Goal: Task Accomplishment & Management: Complete application form

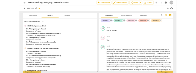
scroll to position [1932, 0]
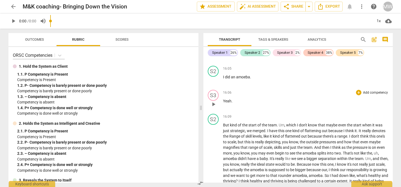
click at [214, 108] on span "play_arrow" at bounding box center [213, 104] width 7 height 7
click at [266, 95] on div "16:06 + Add competency keyboard_arrow_right" at bounding box center [306, 92] width 166 height 5
click at [214, 108] on span "play_arrow" at bounding box center [213, 104] width 7 height 7
drag, startPoint x: 51, startPoint y: 24, endPoint x: 71, endPoint y: 25, distance: 20.5
click at [71, 25] on div "play_arrow 0:00 / 0:00 volume_up 1x cloud_download" at bounding box center [200, 20] width 385 height 15
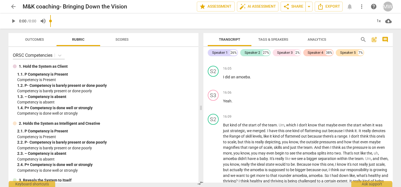
drag, startPoint x: 52, startPoint y: 21, endPoint x: 70, endPoint y: 21, distance: 18.6
click at [70, 21] on input "range" at bounding box center [211, 20] width 323 height 17
click at [214, 84] on span "play_arrow" at bounding box center [213, 80] width 7 height 7
click at [37, 42] on span "Outcomes" at bounding box center [35, 39] width 32 height 7
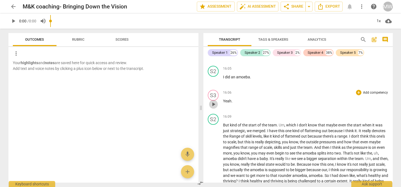
click at [214, 108] on span "play_arrow" at bounding box center [213, 104] width 7 height 7
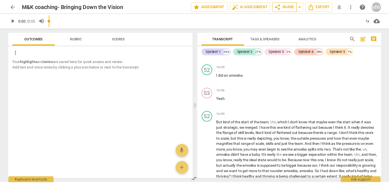
scroll to position [1943, 0]
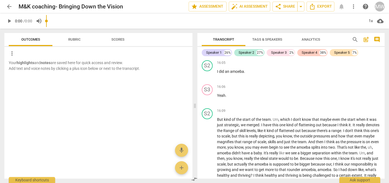
drag, startPoint x: 47, startPoint y: 25, endPoint x: 64, endPoint y: 23, distance: 17.3
click at [65, 23] on input "range" at bounding box center [205, 20] width 319 height 17
click at [48, 20] on input "range" at bounding box center [205, 20] width 319 height 17
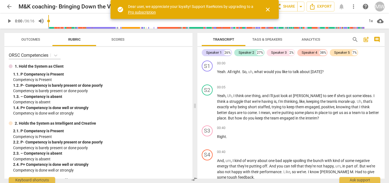
click at [31, 38] on span "Outcomes" at bounding box center [30, 39] width 19 height 4
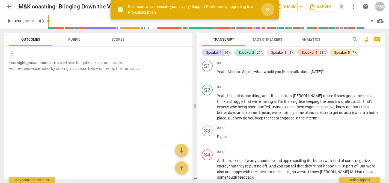
click at [270, 8] on span "close" at bounding box center [268, 9] width 7 height 7
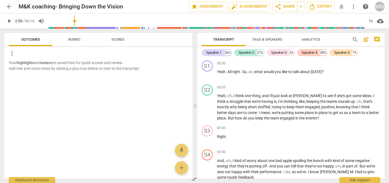
scroll to position [159, 0]
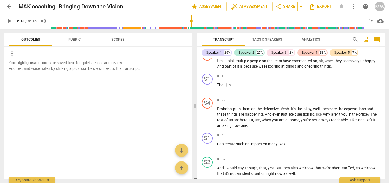
drag, startPoint x: 50, startPoint y: 23, endPoint x: 191, endPoint y: 23, distance: 141.8
click at [191, 23] on input "range" at bounding box center [208, 20] width 314 height 17
click at [9, 22] on span "play_arrow" at bounding box center [9, 21] width 7 height 7
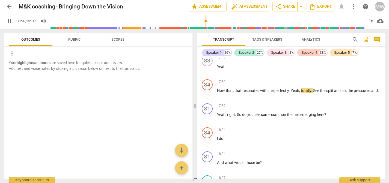
scroll to position [2125, 0]
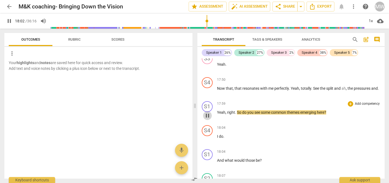
click at [209, 119] on span "pause" at bounding box center [207, 116] width 7 height 7
type input "1083"
click at [350, 107] on div "+" at bounding box center [350, 103] width 5 height 5
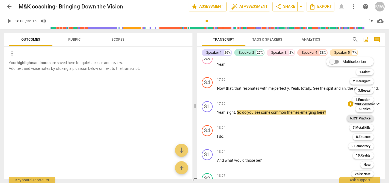
click at [367, 119] on b "6.ICF Practice" at bounding box center [360, 118] width 20 height 7
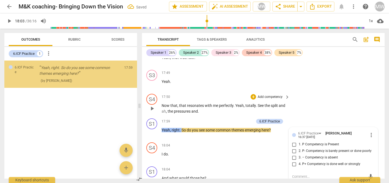
scroll to position [2294, 0]
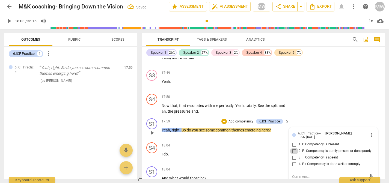
click at [295, 150] on input "2. P- Competency is barely present or done poorly" at bounding box center [294, 151] width 9 height 7
checkbox input "true"
click at [294, 173] on div "mic" at bounding box center [333, 177] width 82 height 9
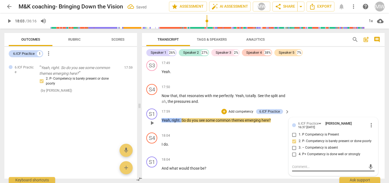
scroll to position [2304, 0]
click at [296, 164] on textarea at bounding box center [329, 166] width 74 height 5
type textarea "i"
type textarea "in"
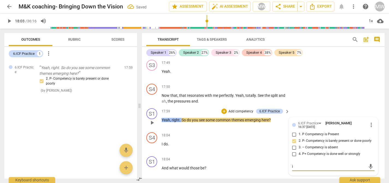
type textarea "in"
type textarea "ind"
type textarea "indt"
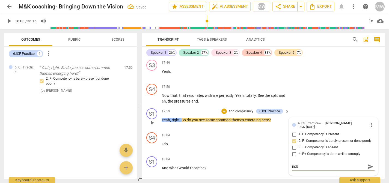
type textarea "indtr"
type textarea "indtrs"
type textarea "indtrsf"
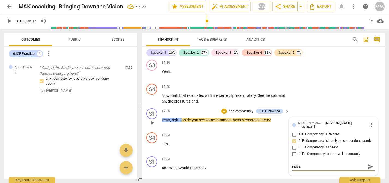
type textarea "indtrsf"
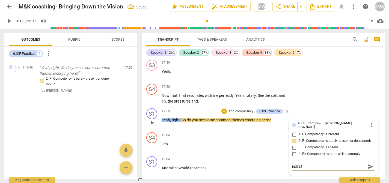
type textarea "indtrs"
type textarea "indtr"
type textarea "indt"
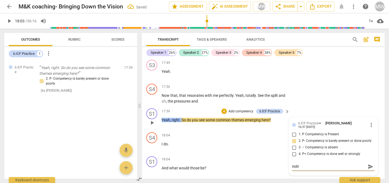
type textarea "indt"
type textarea "ind"
type textarea "in"
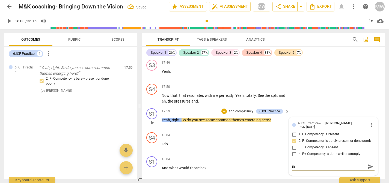
type textarea "ind"
type textarea "indy"
type textarea "indyr"
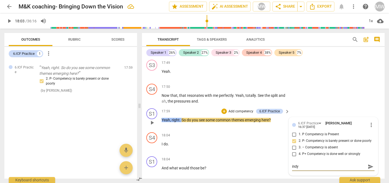
type textarea "indyr"
type textarea "indy"
type textarea "ind"
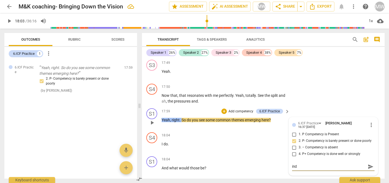
type textarea "in"
type textarea "ins"
type textarea "inst"
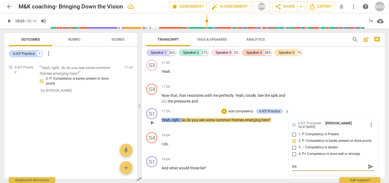
type textarea "inst"
type textarea "insta"
type textarea "instad"
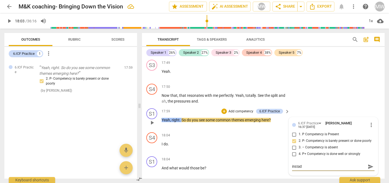
type textarea "instad"
type textarea "instad o"
type textarea "instad of"
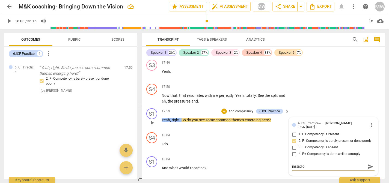
type textarea "instad of"
type textarea "instad o"
type textarea "instad"
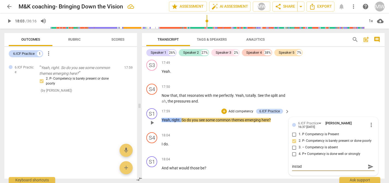
type textarea "instad"
type textarea "insta"
type textarea "inst"
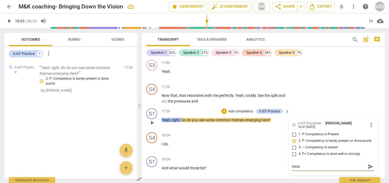
type textarea "inst"
type textarea "ins"
type textarea "inst"
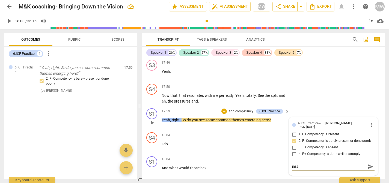
type textarea "inste"
type textarea "instea"
type textarea "instead"
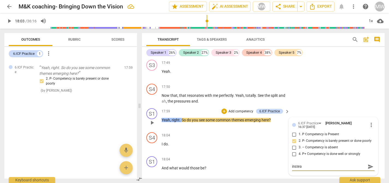
type textarea "instead"
type textarea "instead o"
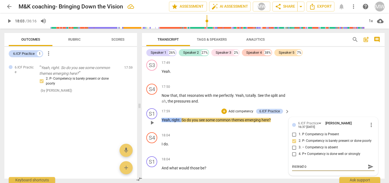
type textarea "instead of"
type textarea "instead of d"
type textarea "instead of do"
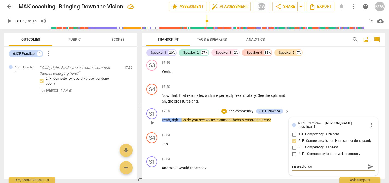
type textarea "instead of do"
type textarea "instead of do o"
type textarea "instead of do oy"
type textarea "instead of do oyu"
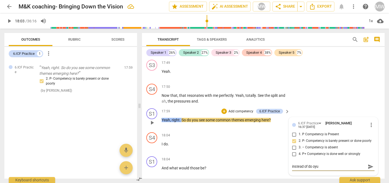
type textarea "instead of do oyu"
type textarea "instead of do oy"
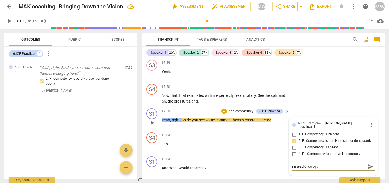
type textarea "instead of do oy"
type textarea "instead of do o"
type textarea "instead of do"
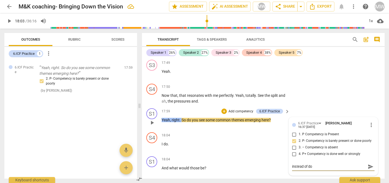
type textarea "instead of do y"
type textarea "instead of do yo"
type textarea "instead of do you"
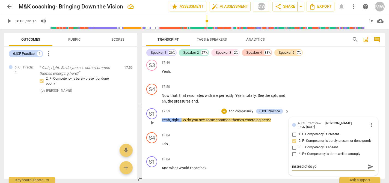
type textarea "instead of do you"
type textarea "instead of do you s"
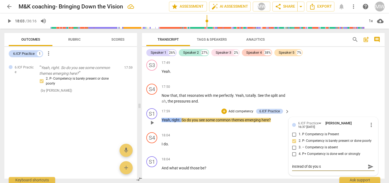
type textarea "instead of do you se"
type textarea "instead of do you see"
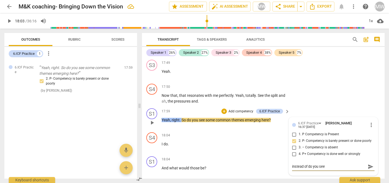
type textarea "instead of do you see s"
type textarea "instead of do you see so"
type textarea "instead of do you see soe"
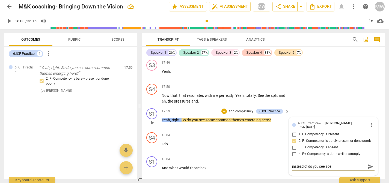
type textarea "instead of do you see soe"
type textarea "instead of do you see soe c"
type textarea "instead of do you see soe co"
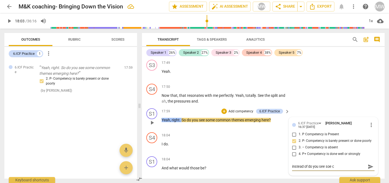
type textarea "instead of do you see soe co"
type textarea "instead of do you see soe com"
type textarea "instead of do you see soe co"
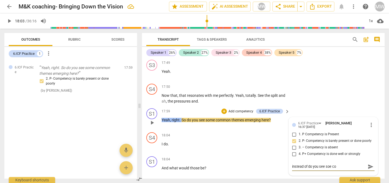
type textarea "instead of do you see soe c"
type textarea "instead of do you see soe"
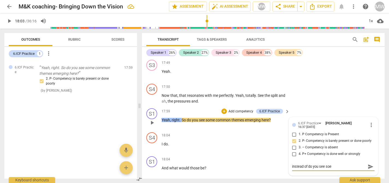
type textarea "instead of do you see soe"
type textarea "instead of do you see so"
type textarea "instead of do you see so,"
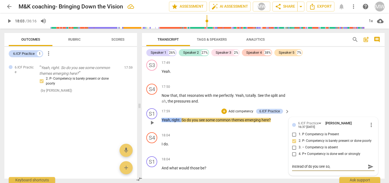
type textarea "instead of do you see so,e"
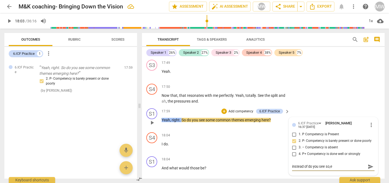
type textarea "instead of do you see so,e"
type textarea "instead of do you see so,"
type textarea "instead of do you see so"
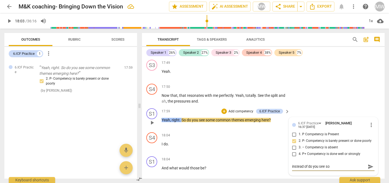
type textarea "instead of do you see som"
type textarea "instead of do you see some"
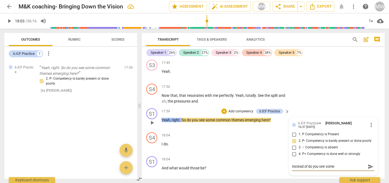
type textarea "instead of do you see some"
type textarea "instead of do you see some c"
type textarea "instead of do you see some co"
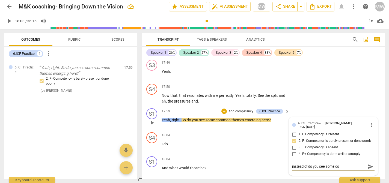
type textarea "instead of do you see some com"
type textarea "instead of do you see some comm"
type textarea "instead of do you see some commo"
type textarea "instead of do you see some commom"
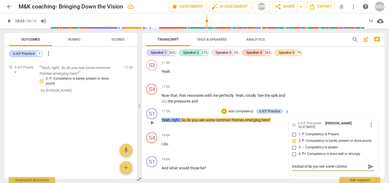
type textarea "instead of do you see some commom"
type textarea "instead of do you see some commom t"
type textarea "instead of do you see some commom tj"
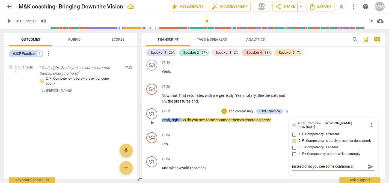
type textarea "instead of do you see some commom tje"
type textarea "instead of do you see some commom tjem"
type textarea "instead of do you see some commom tjeme"
type textarea "instead of do you see some commom tjemer"
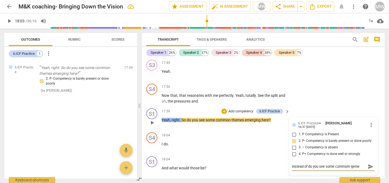
type textarea "instead of do you see some commom tjemer"
type textarea "instead of do you see some commom tjeme"
type textarea "instead of do you see some commom tjem"
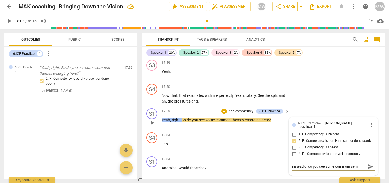
type textarea "instead of do you see some commom tje"
type textarea "instead of do you see some commom tj"
type textarea "instead of do you see some commom t"
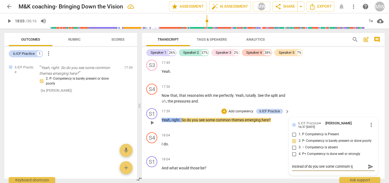
type textarea "instead of do you see some commom t"
type textarea "instead of do you see some commom th"
type textarea "instead of do you see some commom the"
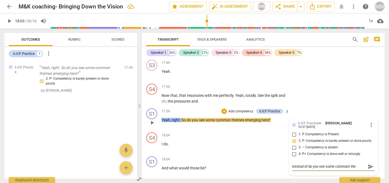
type textarea "instead of do you see some commom them"
type textarea "instead of do you see some commom theme"
type textarea "instead of do you see some commom themer"
type textarea "instead of do you see some commom themer,"
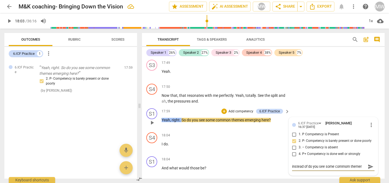
type textarea "instead of do you see some commom themer,"
type textarea "instead of do you see some commom themer, a"
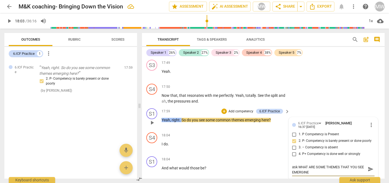
scroll to position [0, 0]
click at [225, 110] on div "+" at bounding box center [224, 110] width 5 height 5
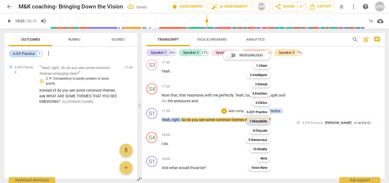
click at [261, 121] on b "7.MetaSkills" at bounding box center [259, 121] width 18 height 7
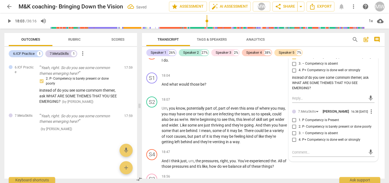
scroll to position [2389, 0]
click at [293, 122] on input "1. P Competency is Present" at bounding box center [294, 119] width 9 height 7
click at [296, 154] on textarea at bounding box center [329, 151] width 74 height 5
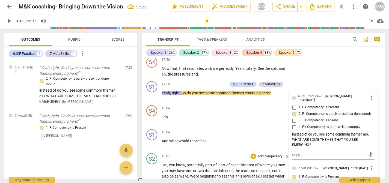
scroll to position [2327, 0]
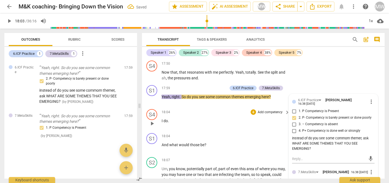
click at [151, 122] on span "play_arrow" at bounding box center [152, 123] width 7 height 7
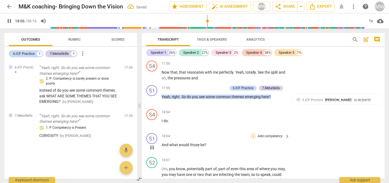
click at [255, 134] on div "+" at bounding box center [253, 136] width 5 height 5
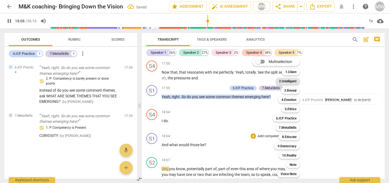
click at [294, 84] on b "2.Intelligent" at bounding box center [287, 81] width 17 height 7
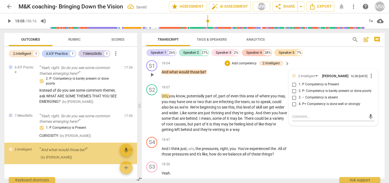
scroll to position [13, 0]
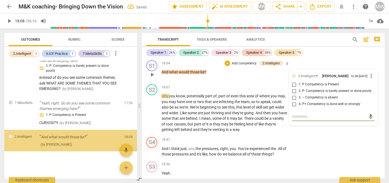
click at [293, 86] on input "1. P Competency is Present" at bounding box center [294, 84] width 9 height 7
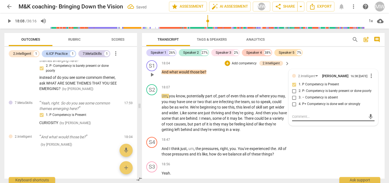
click at [296, 119] on textarea at bounding box center [329, 116] width 74 height 5
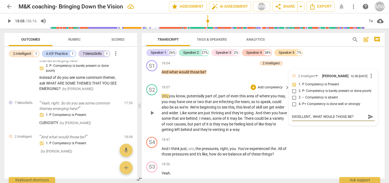
click at [151, 111] on span "play_arrow" at bounding box center [152, 113] width 7 height 7
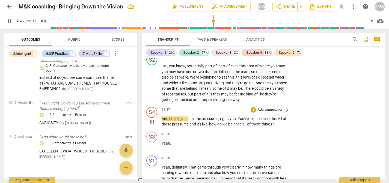
scroll to position [2433, 0]
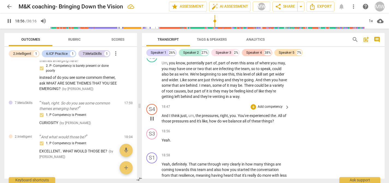
click at [154, 117] on span "pause" at bounding box center [152, 119] width 7 height 7
